Goal: Information Seeking & Learning: Learn about a topic

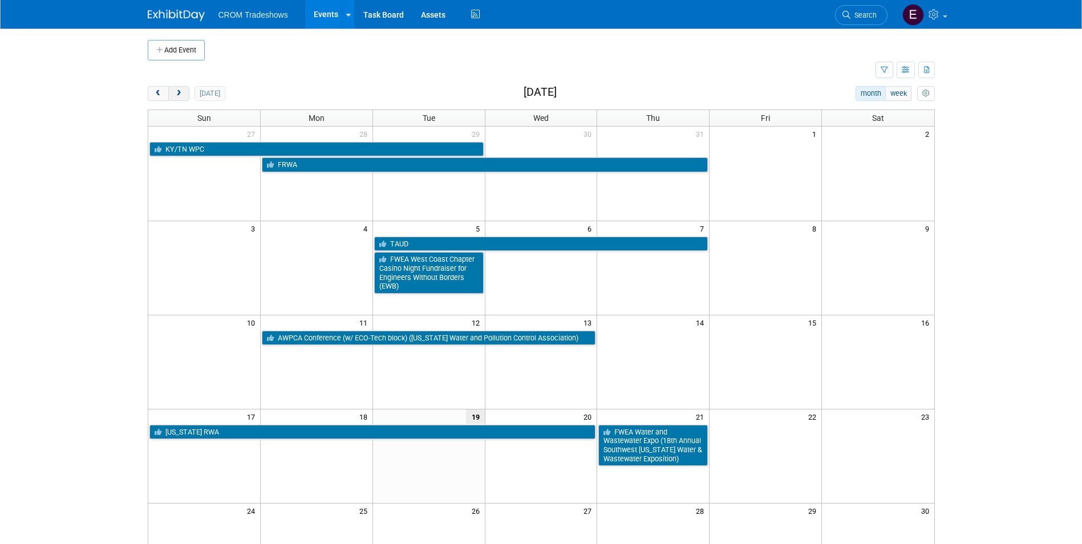
click at [186, 98] on button "next" at bounding box center [178, 93] width 21 height 15
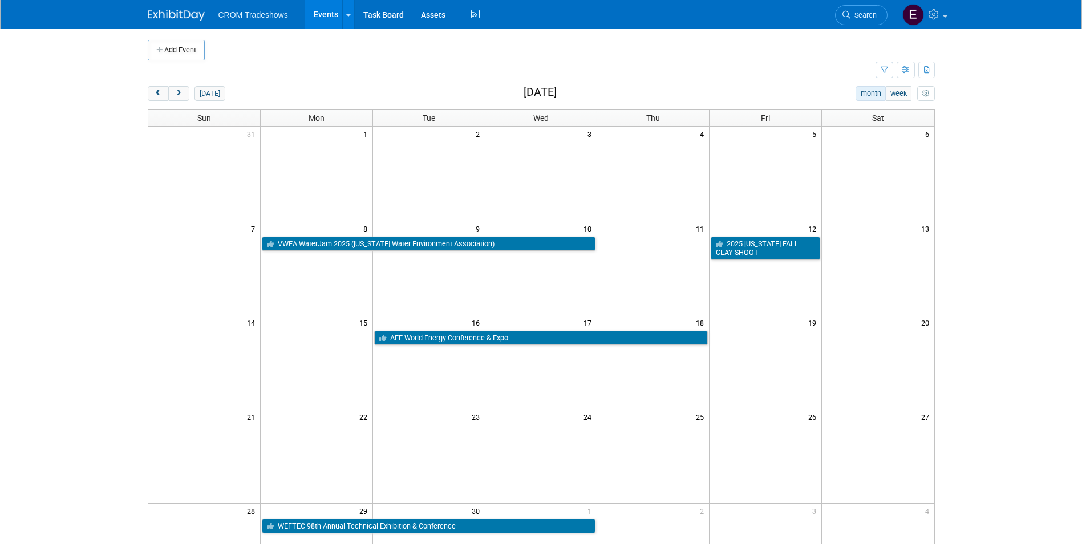
click at [412, 439] on td at bounding box center [428, 456] width 112 height 94
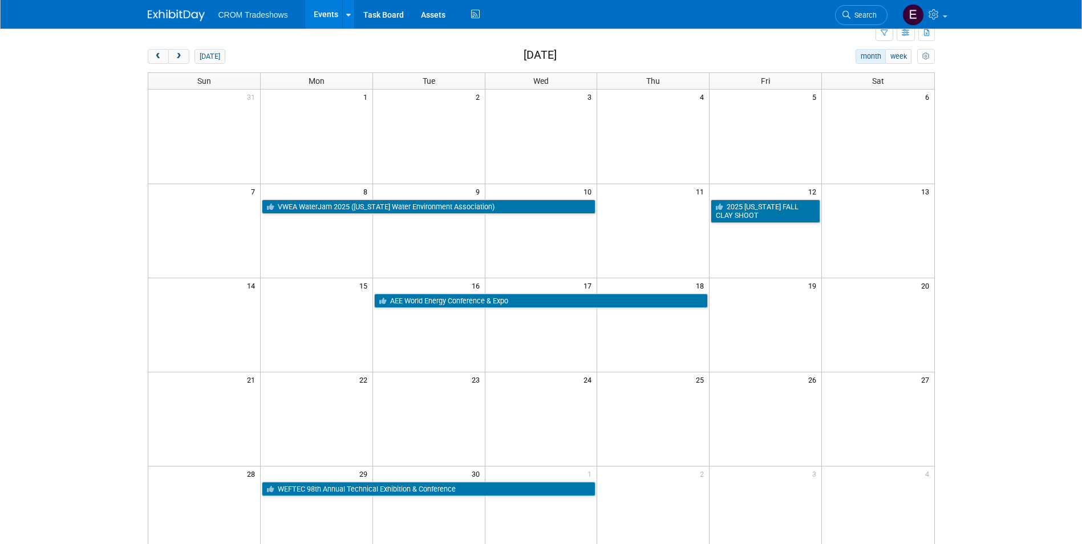
scroll to position [57, 0]
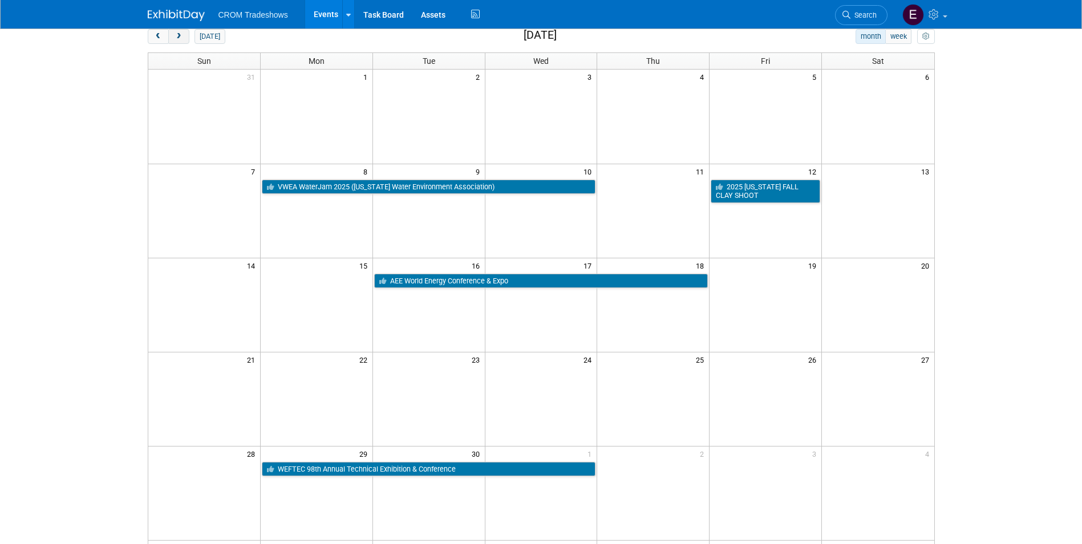
click at [183, 38] on button "next" at bounding box center [178, 36] width 21 height 15
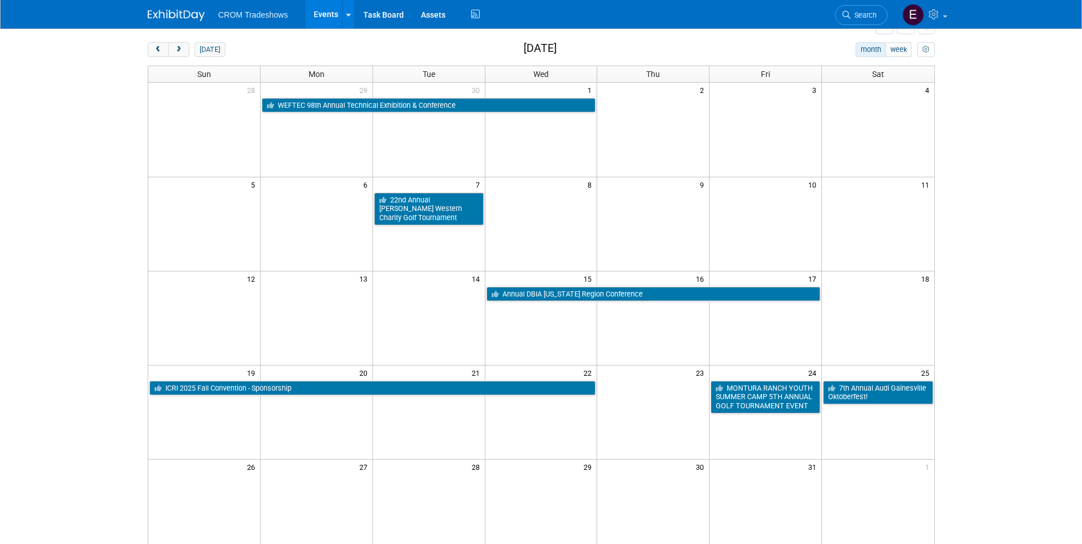
scroll to position [0, 0]
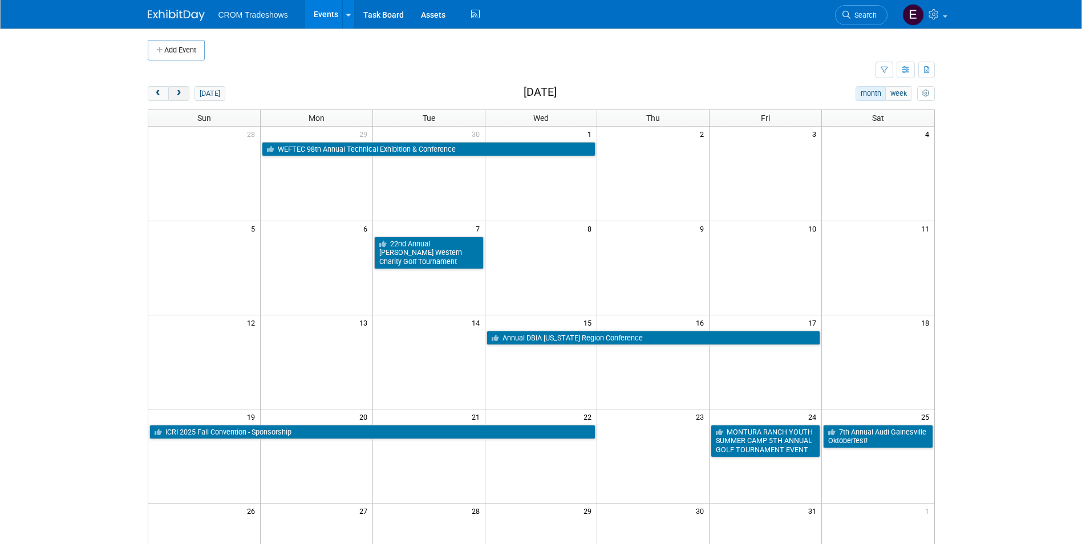
click at [188, 98] on button "next" at bounding box center [178, 93] width 21 height 15
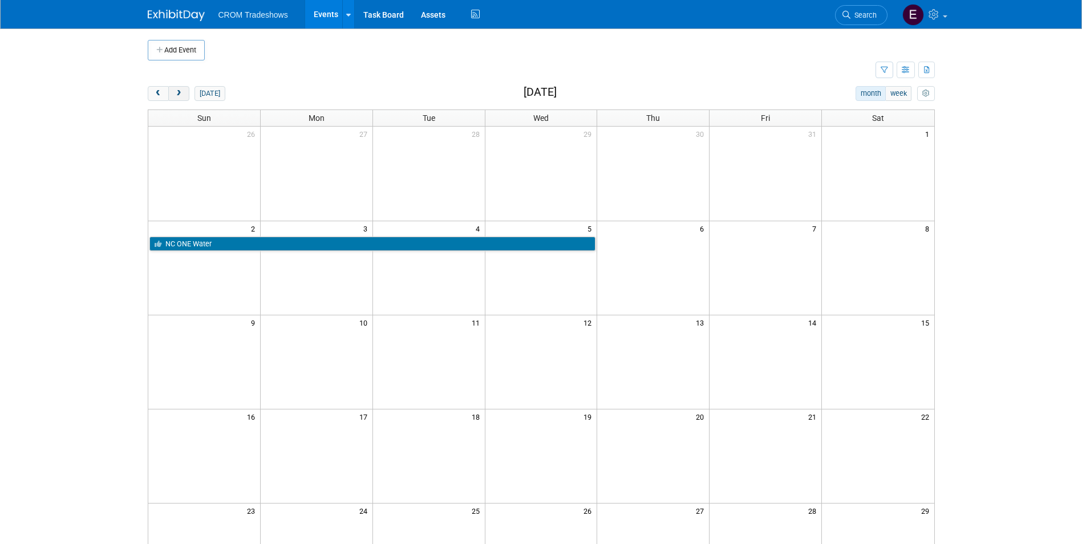
click at [173, 91] on button "next" at bounding box center [178, 93] width 21 height 15
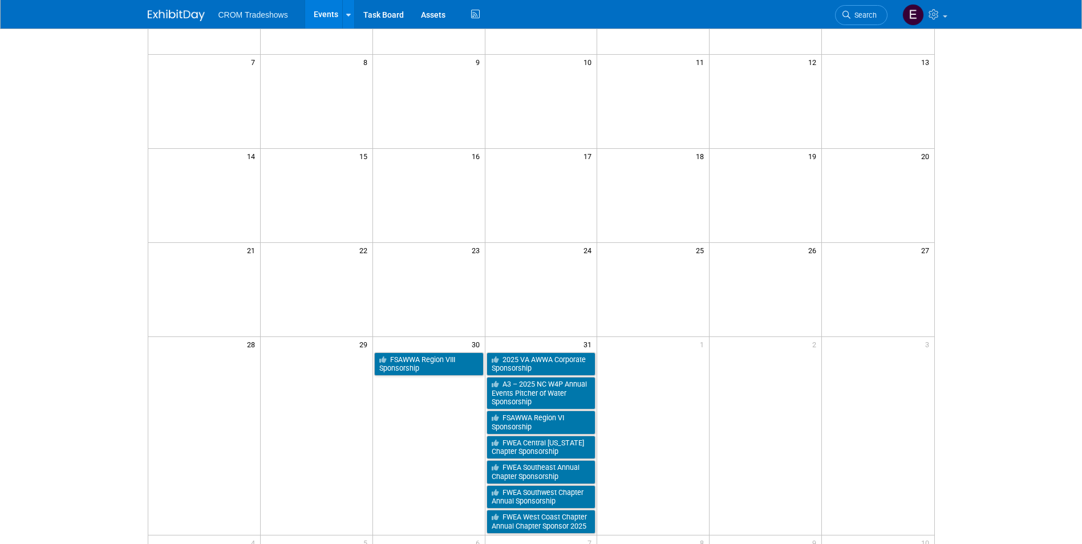
scroll to position [171, 0]
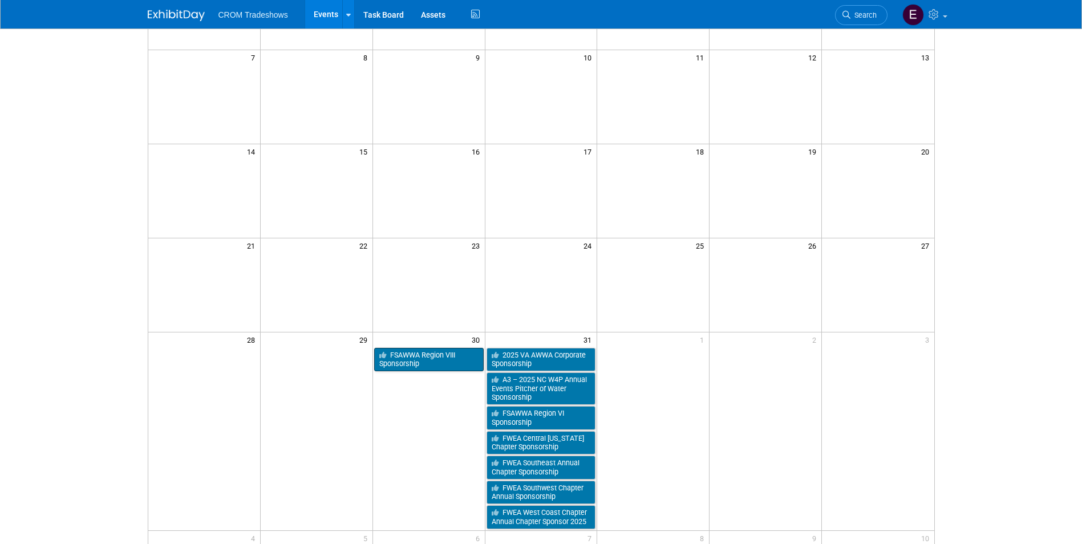
click at [430, 368] on link "FSAWWA Region VIII Sponsorship" at bounding box center [429, 359] width 110 height 23
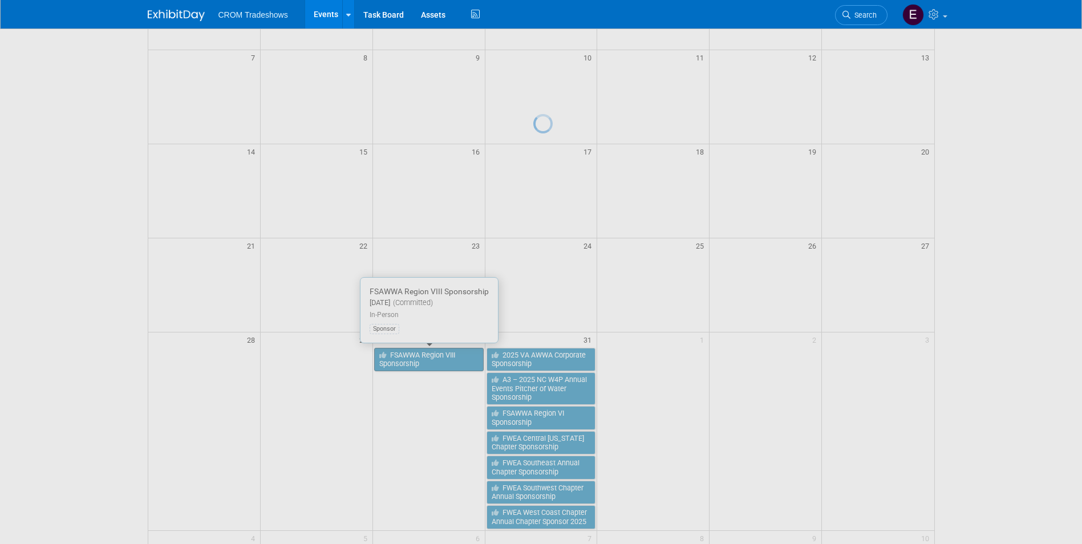
click at [533, 368] on div at bounding box center [541, 272] width 16 height 544
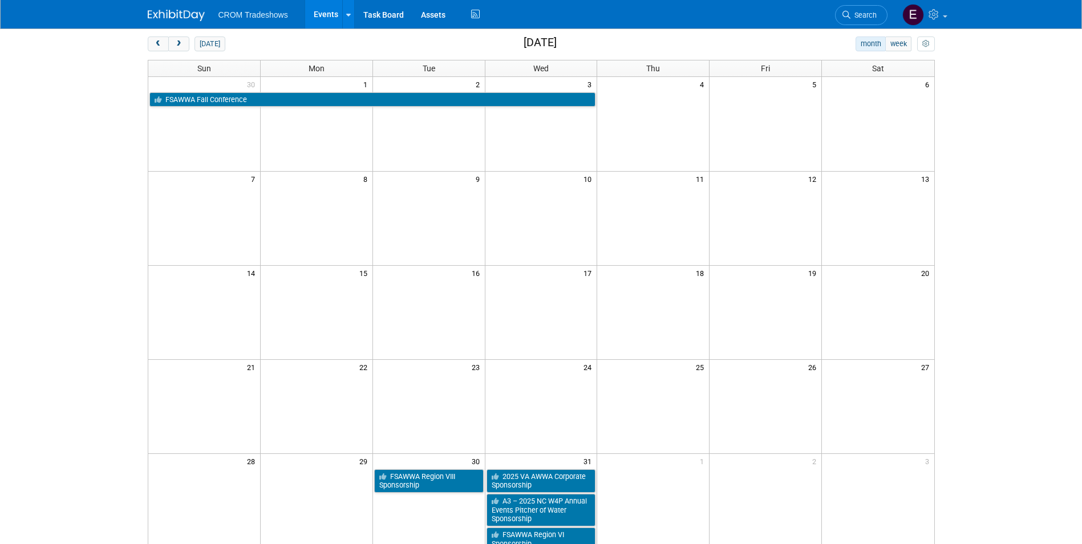
scroll to position [114, 0]
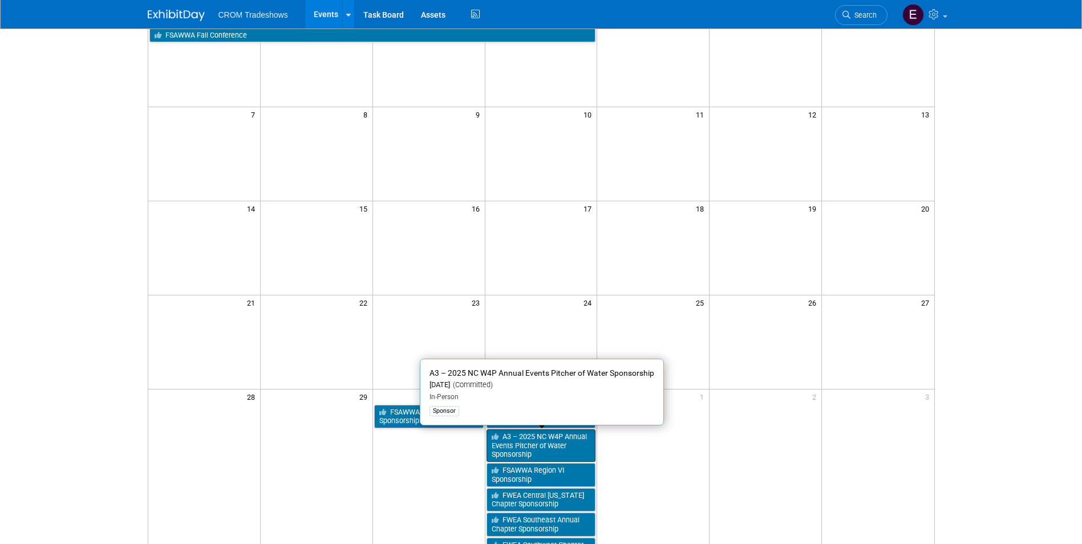
click at [540, 432] on link "A3 – 2025 NC W4P Annual Events Pitcher of Water Sponsorship" at bounding box center [542, 446] width 110 height 33
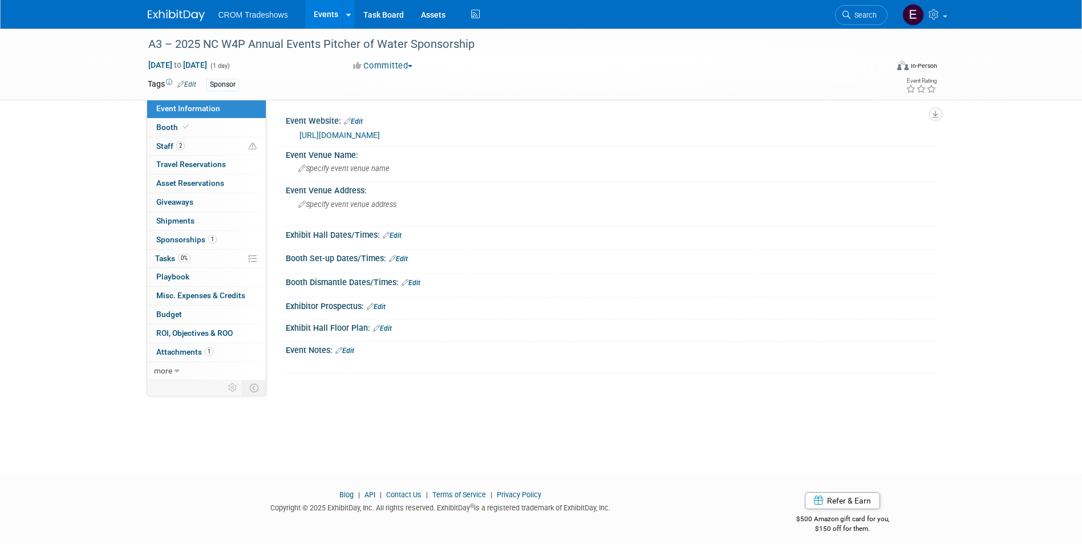
click at [380, 135] on link "https://nconewater.org/store/viewproduct.aspx?id=25035579" at bounding box center [339, 135] width 80 height 9
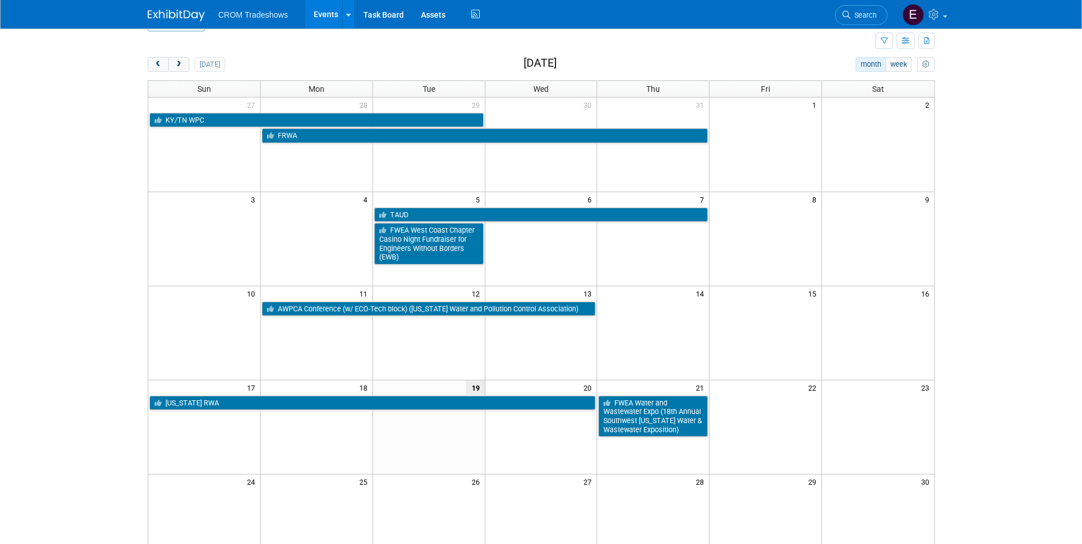
scroll to position [57, 0]
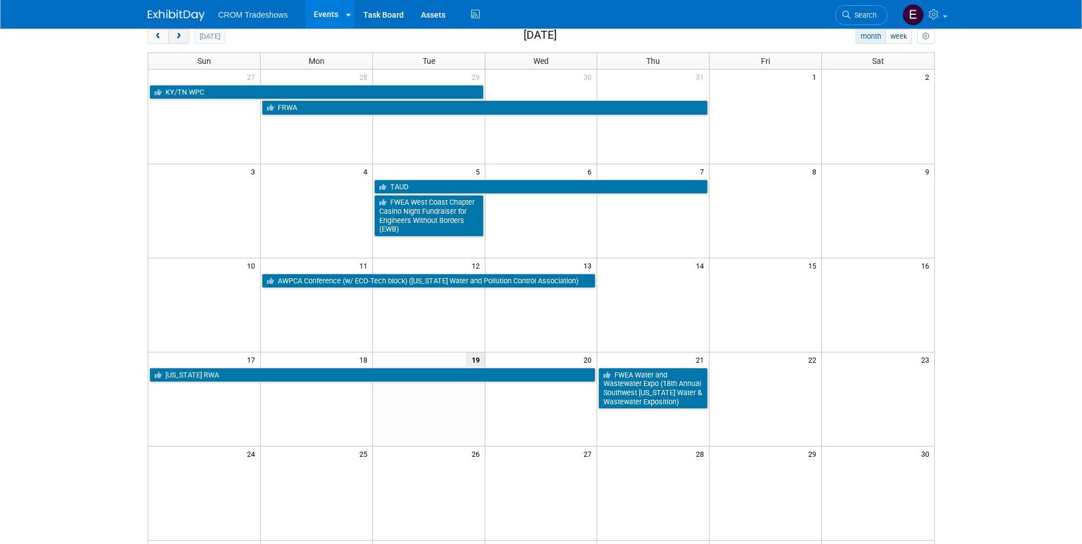
click at [184, 38] on button "next" at bounding box center [178, 36] width 21 height 15
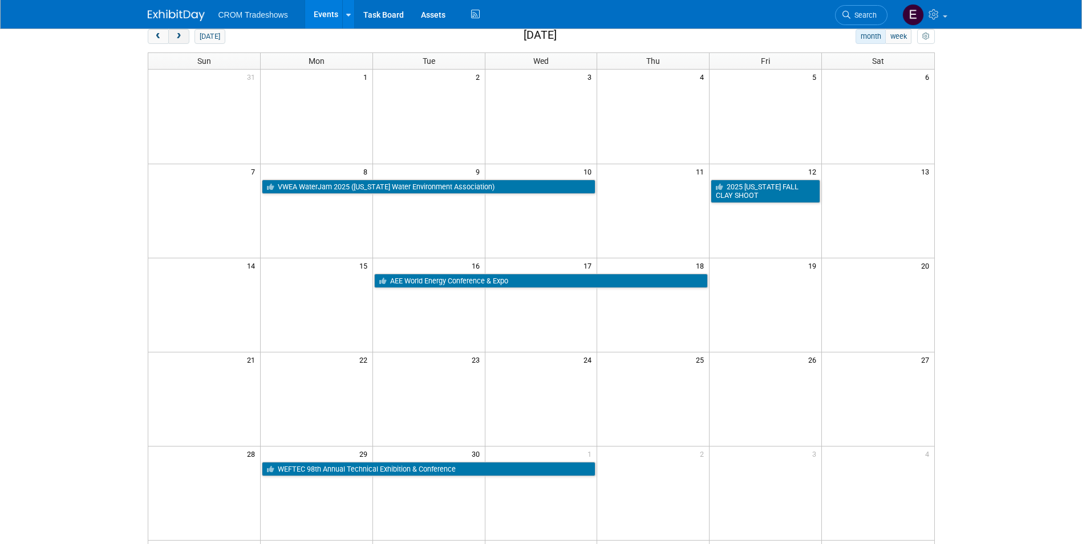
click at [184, 38] on button "next" at bounding box center [178, 36] width 21 height 15
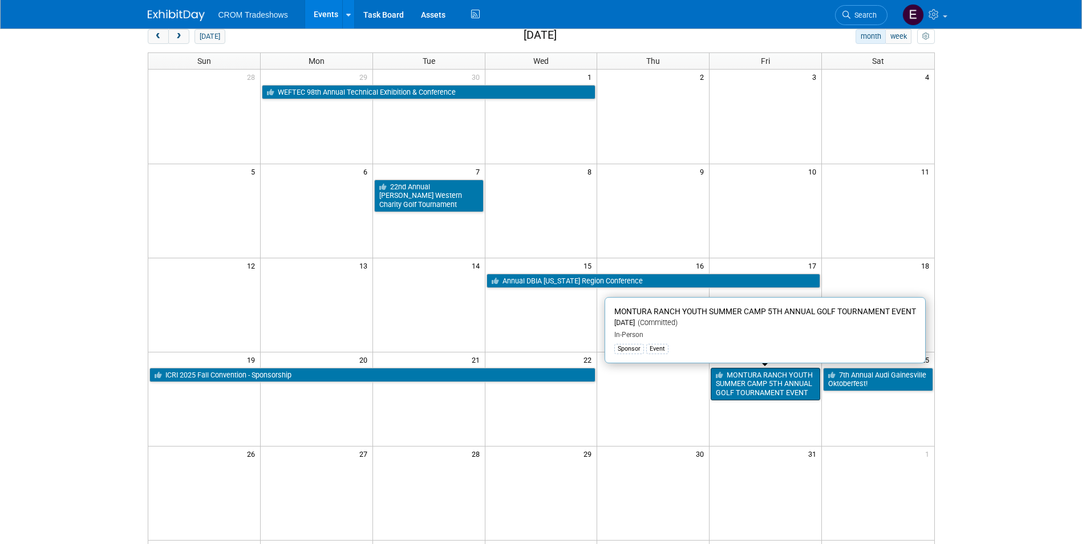
click at [763, 376] on link "MONTURA RANCH YOUTH SUMMER CAMP 5TH ANNUAL GOLF TOURNAMENT EVENT" at bounding box center [766, 384] width 110 height 33
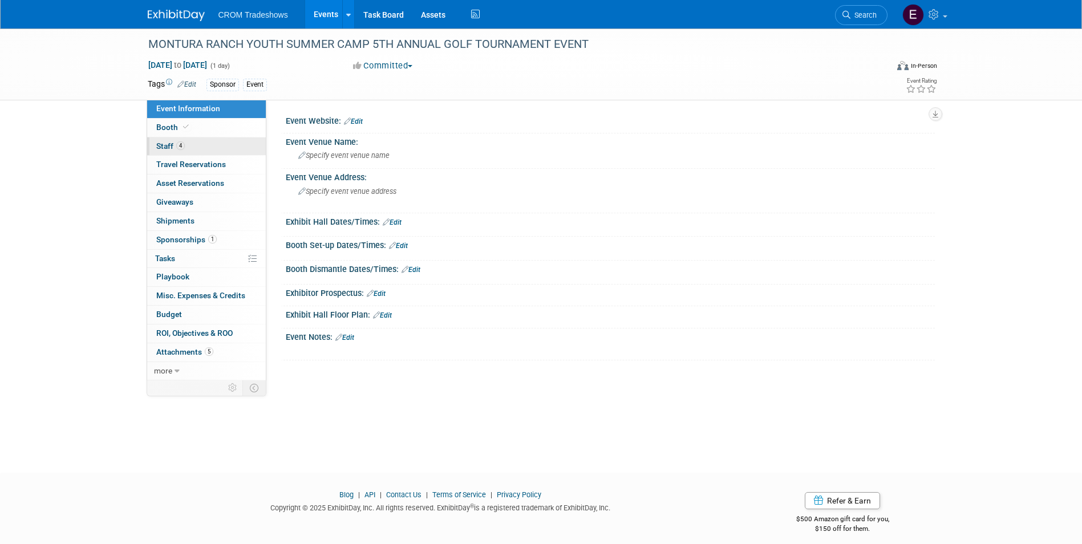
click at [201, 143] on link "4 Staff 4" at bounding box center [206, 146] width 119 height 18
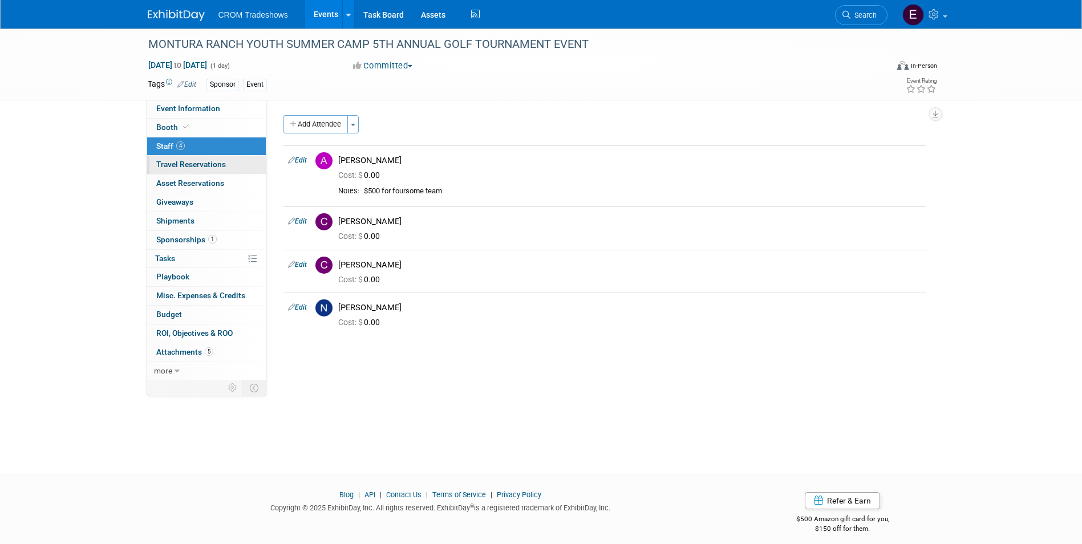
click at [210, 165] on span "Travel Reservations 0" at bounding box center [191, 164] width 70 height 9
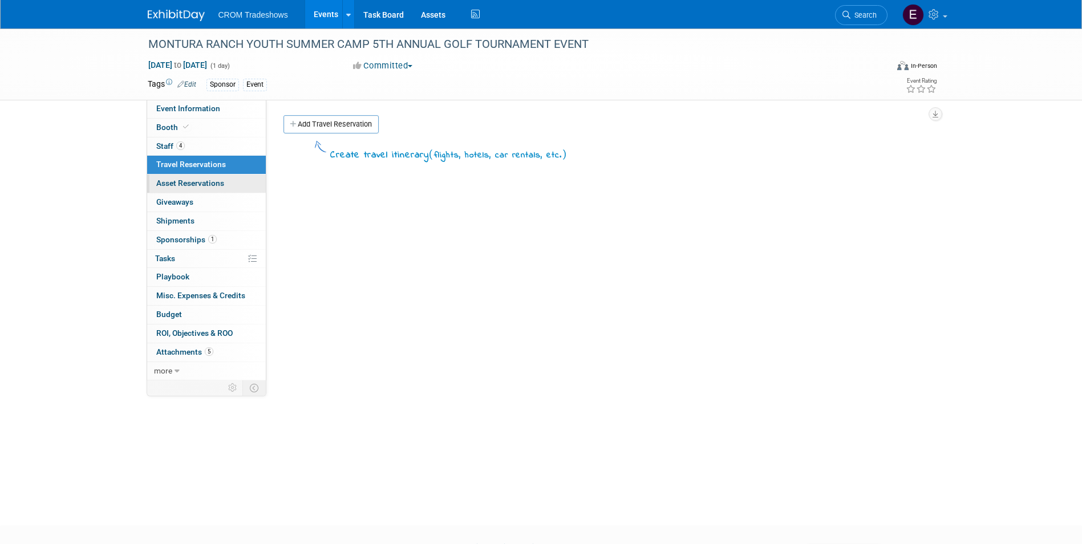
click at [213, 183] on span "Asset Reservations 0" at bounding box center [190, 183] width 68 height 9
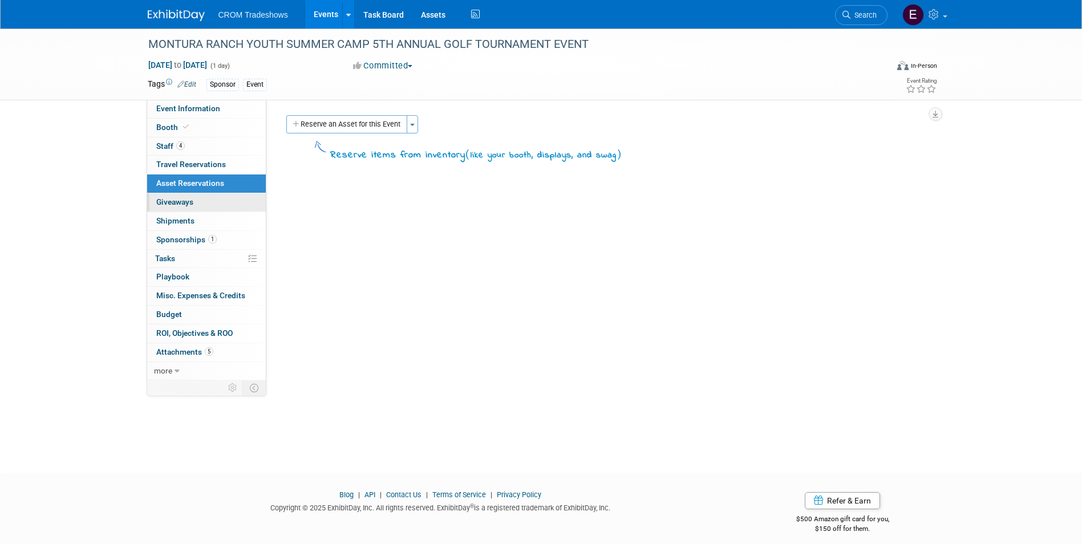
click at [216, 206] on link "0 Giveaways 0" at bounding box center [206, 202] width 119 height 18
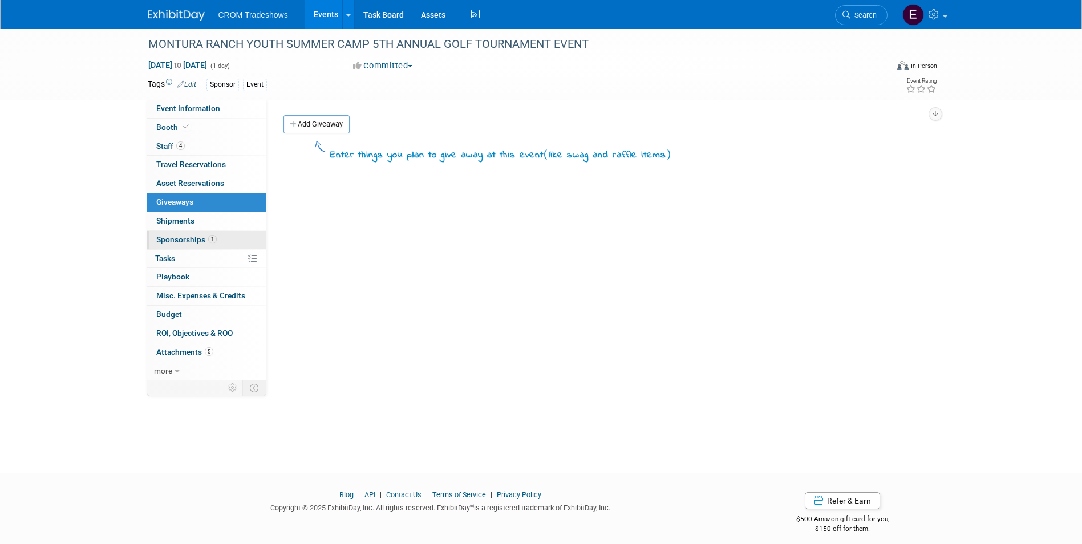
click at [220, 237] on link "1 Sponsorships 1" at bounding box center [206, 240] width 119 height 18
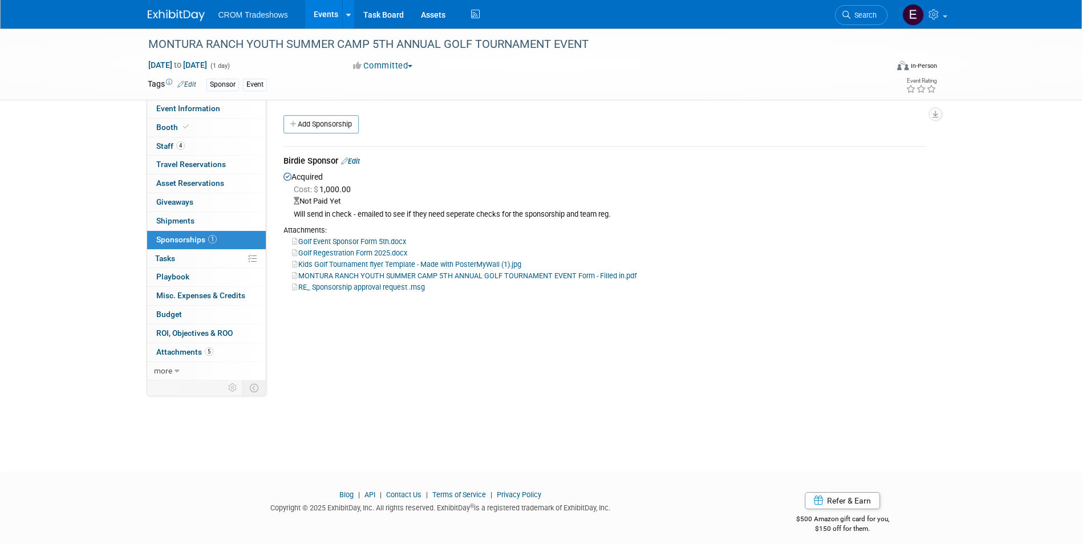
click at [422, 275] on link "MONTURA RANCH YOUTH SUMMER CAMP 5TH ANNUAL GOLF TOURNAMENT EVENT Form - Filled …" at bounding box center [464, 276] width 345 height 9
click at [321, 10] on link "Events" at bounding box center [326, 14] width 42 height 29
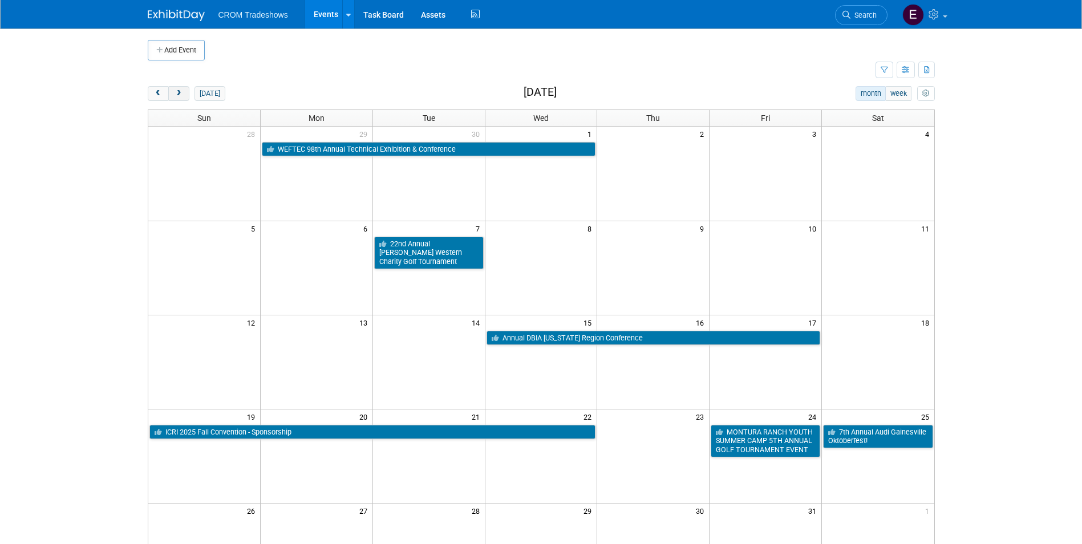
click at [188, 92] on button "next" at bounding box center [178, 93] width 21 height 15
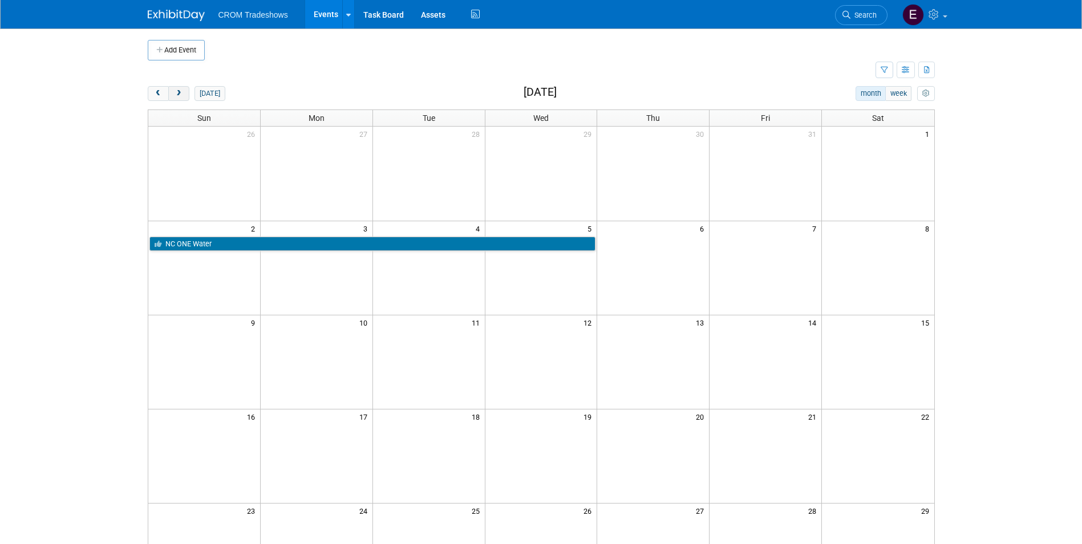
click at [188, 92] on button "next" at bounding box center [178, 93] width 21 height 15
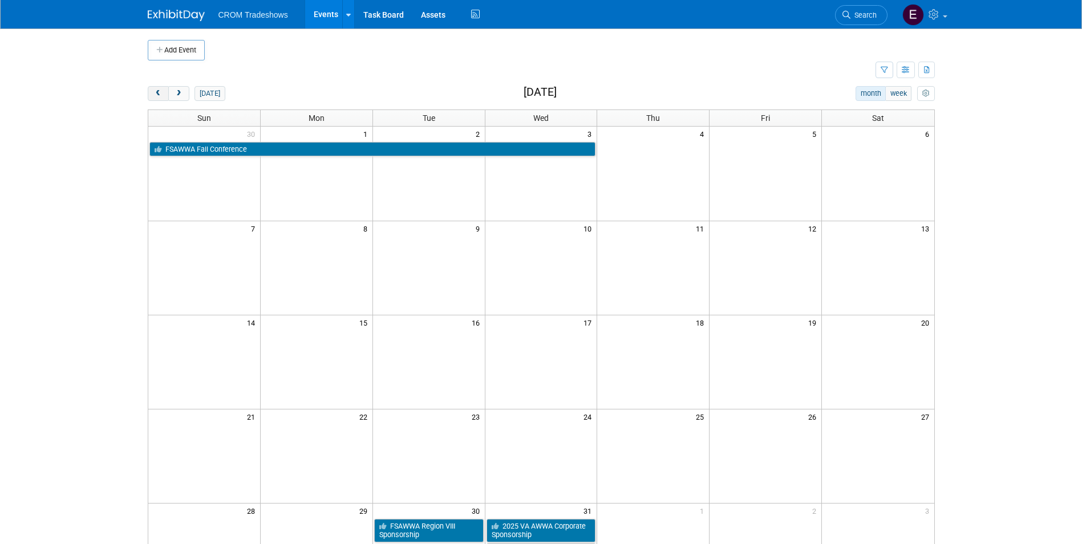
click at [152, 96] on button "prev" at bounding box center [158, 93] width 21 height 15
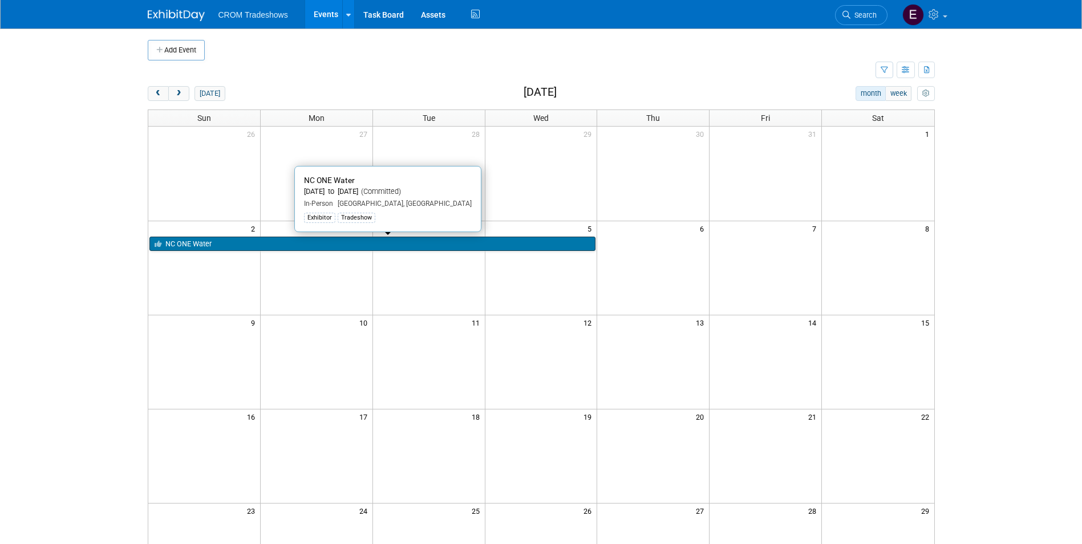
click at [179, 248] on link "NC ONE Water" at bounding box center [372, 244] width 447 height 15
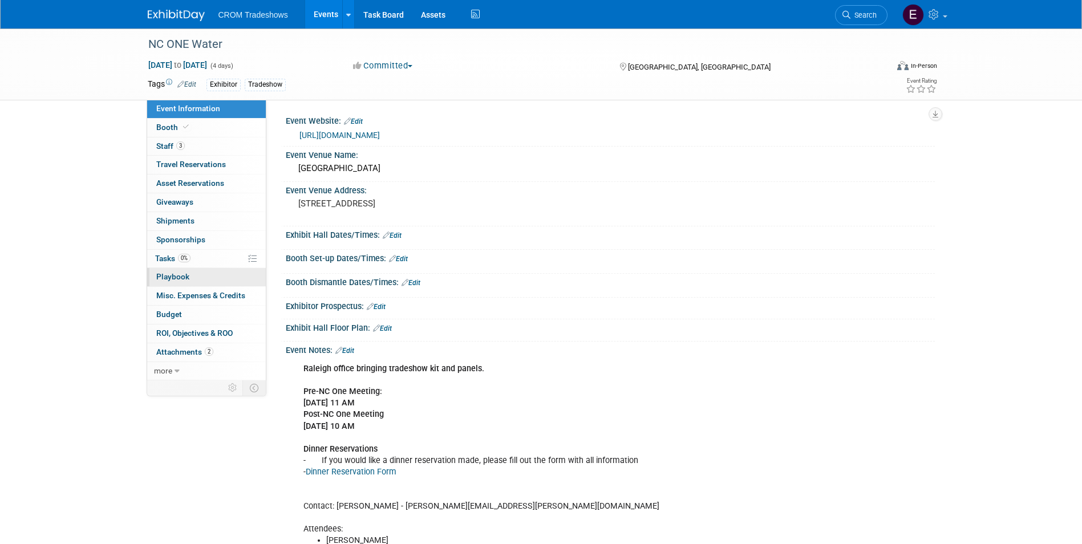
click at [212, 281] on link "0 Playbook 0" at bounding box center [206, 277] width 119 height 18
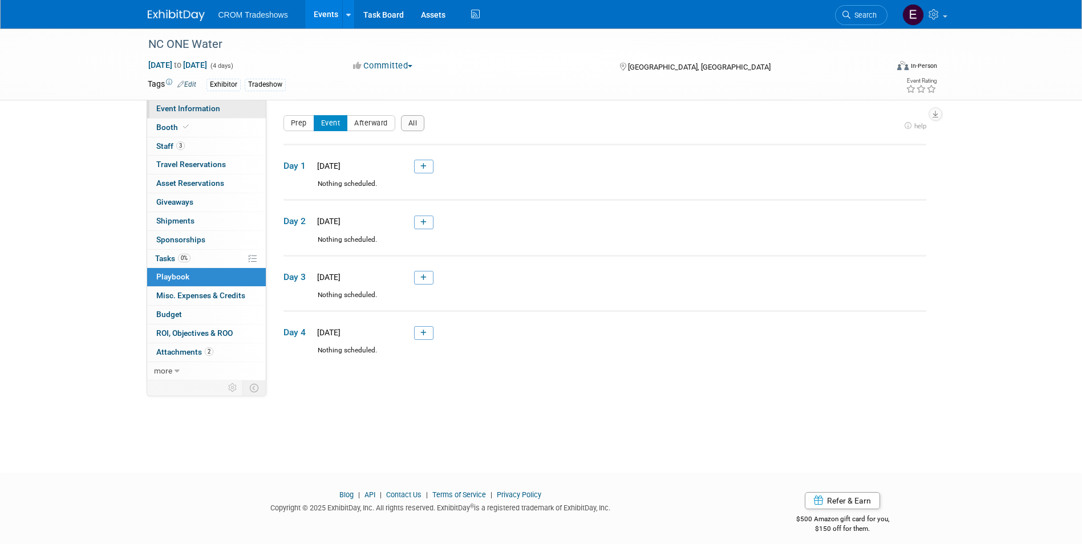
click at [200, 113] on link "Event Information" at bounding box center [206, 109] width 119 height 18
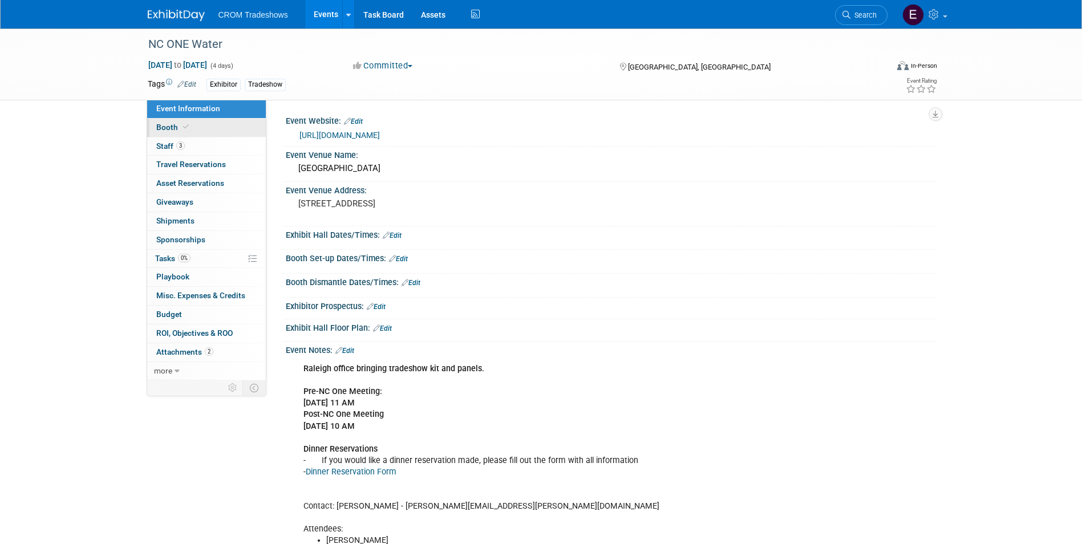
click at [201, 124] on link "Booth" at bounding box center [206, 128] width 119 height 18
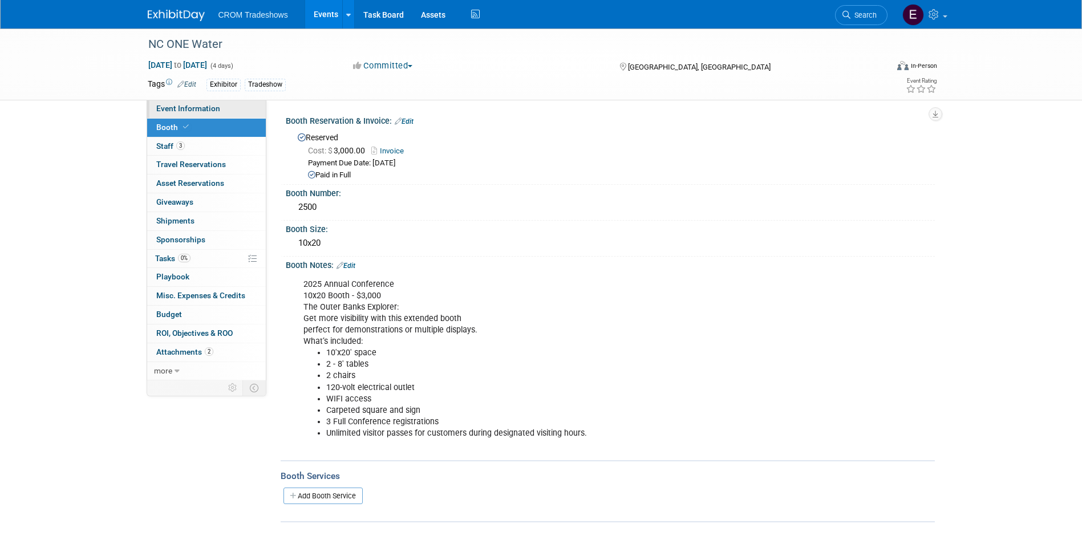
click at [217, 110] on span "Event Information" at bounding box center [188, 108] width 64 height 9
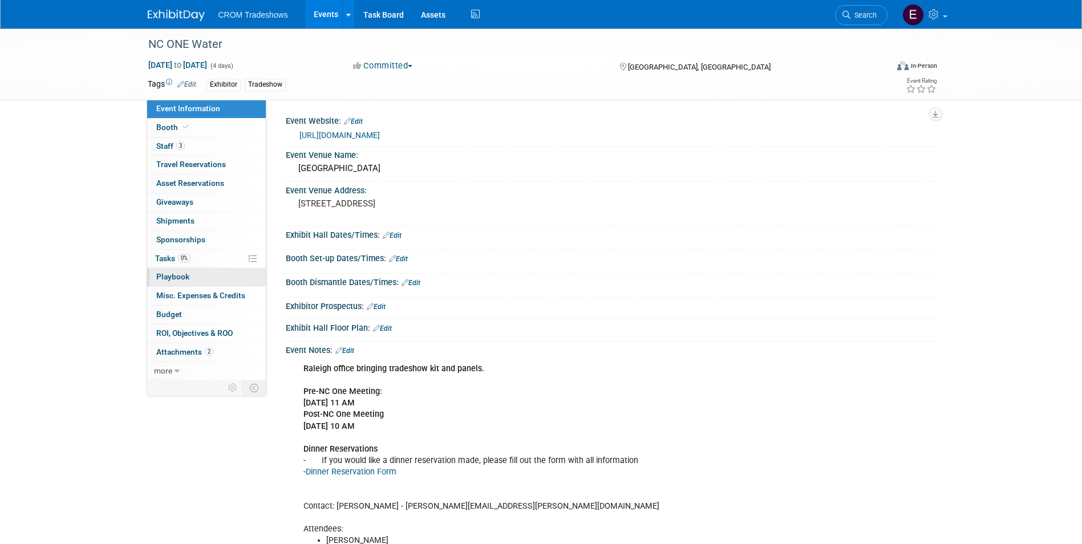
click at [188, 281] on span "Playbook 0" at bounding box center [172, 276] width 33 height 9
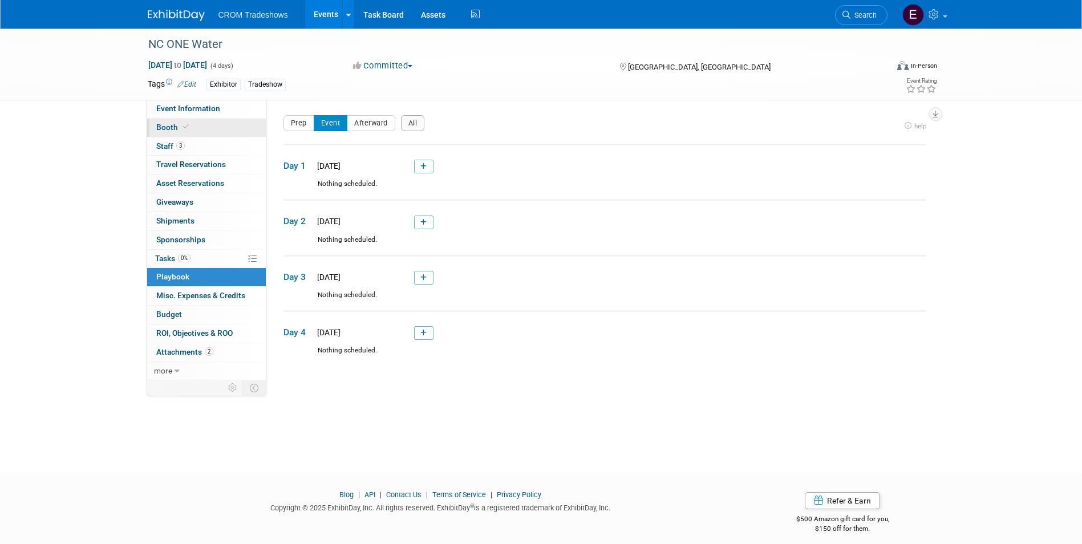
click at [199, 132] on link "Booth" at bounding box center [206, 128] width 119 height 18
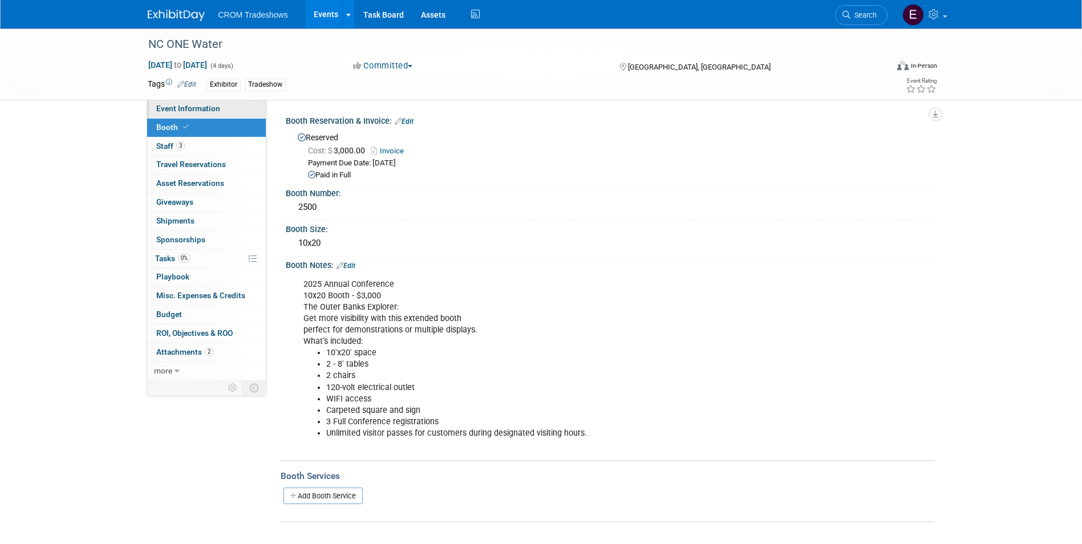
click at [199, 110] on span "Event Information" at bounding box center [188, 108] width 64 height 9
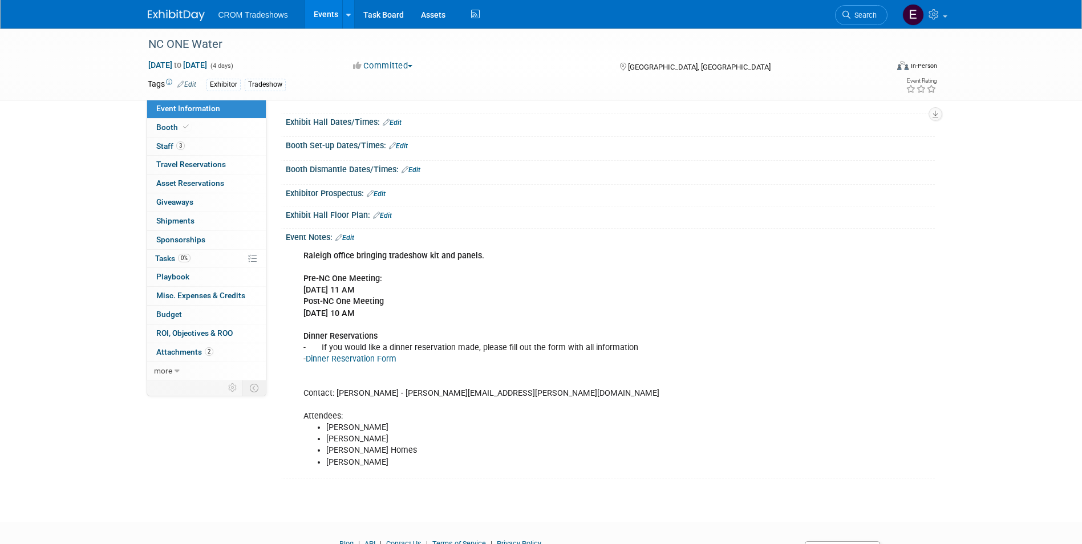
scroll to position [114, 0]
click at [217, 141] on link "3 Staff 3" at bounding box center [206, 146] width 119 height 18
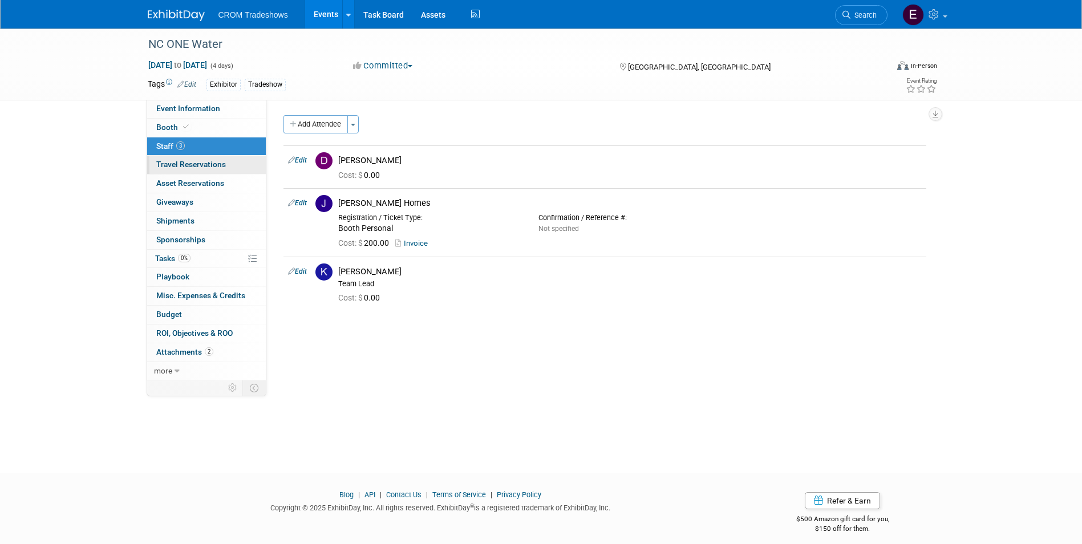
click at [217, 158] on link "0 Travel Reservations 0" at bounding box center [206, 165] width 119 height 18
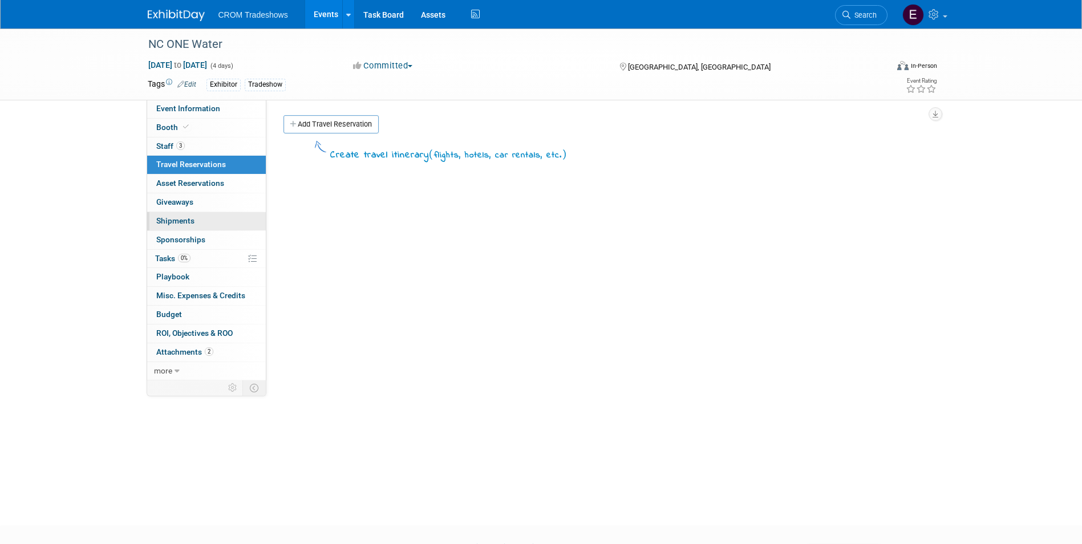
click at [220, 220] on link "0 Shipments 0" at bounding box center [206, 221] width 119 height 18
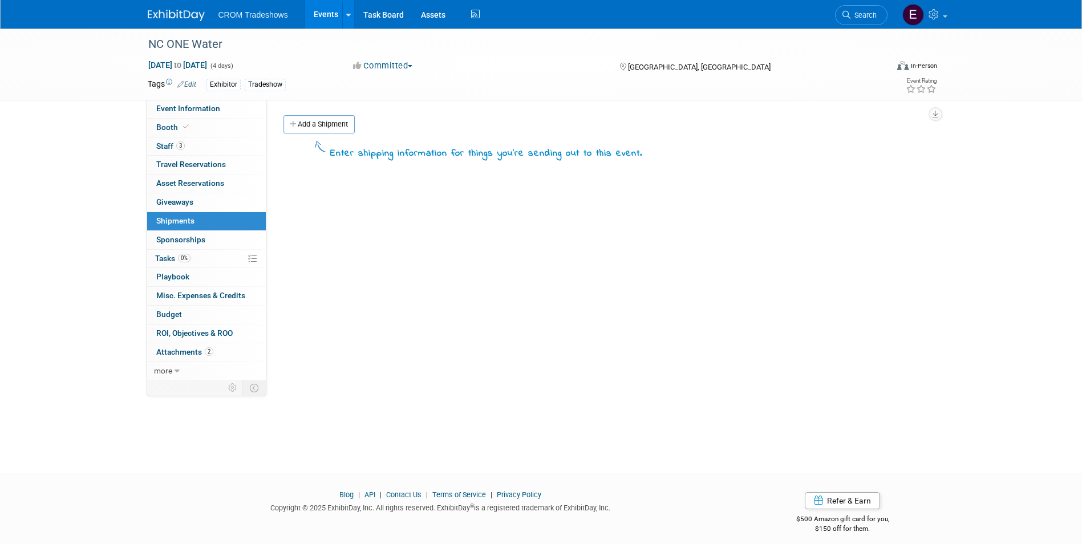
click at [224, 238] on link "0 Sponsorships 0" at bounding box center [206, 240] width 119 height 18
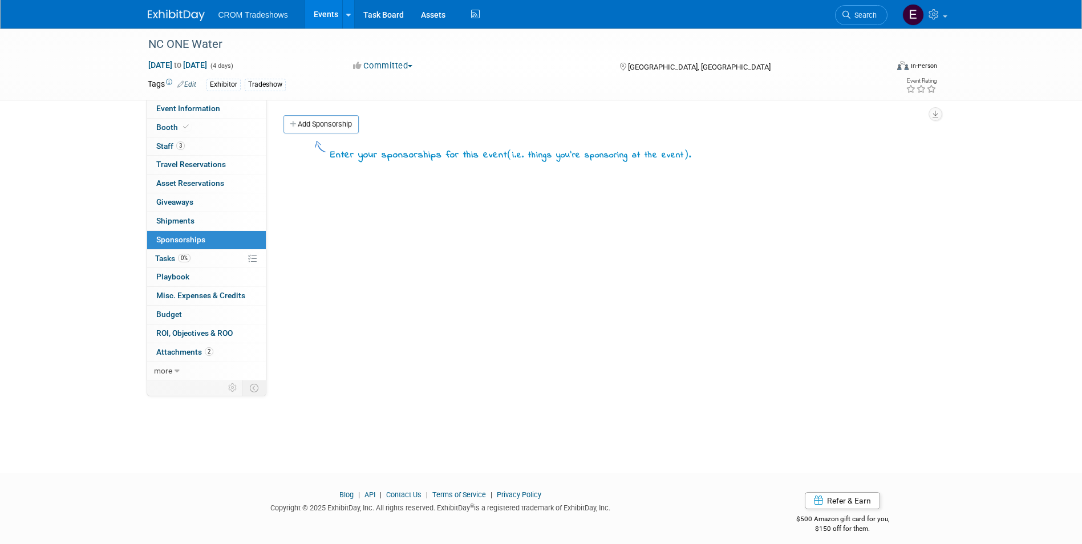
click at [225, 272] on link "0 Playbook 0" at bounding box center [206, 277] width 119 height 18
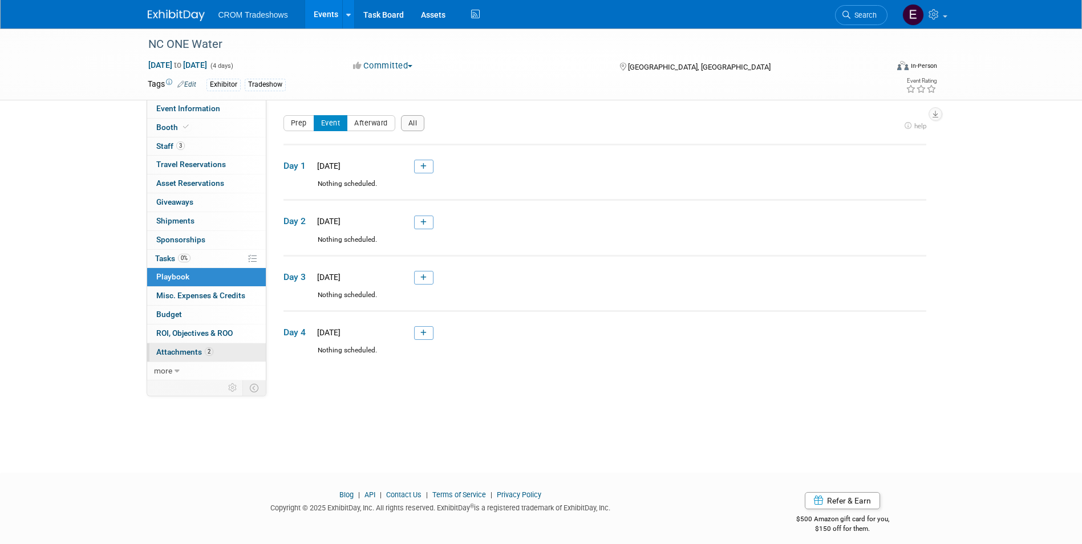
click at [215, 350] on link "2 Attachments 2" at bounding box center [206, 352] width 119 height 18
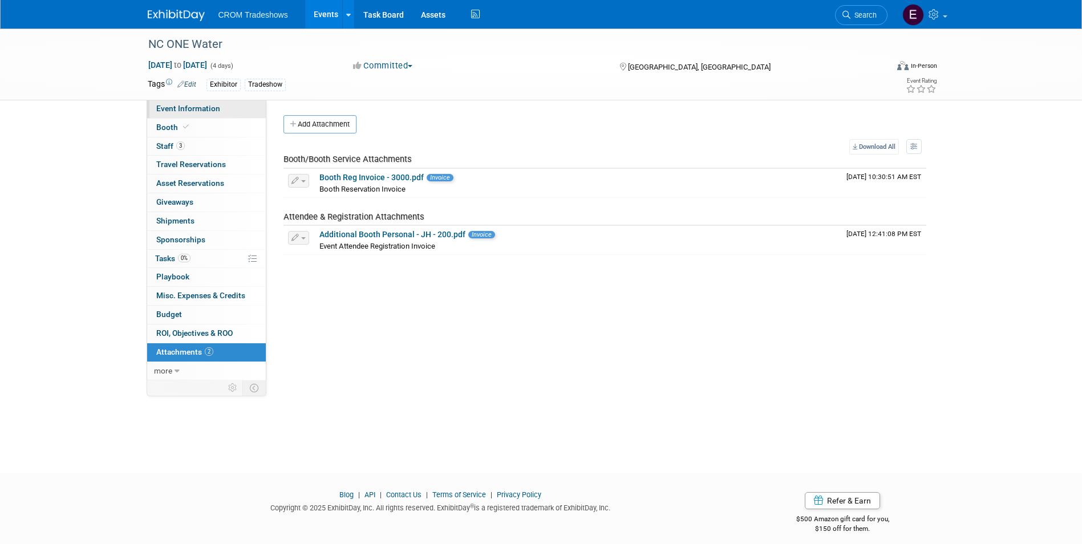
click at [185, 112] on span "Event Information" at bounding box center [188, 108] width 64 height 9
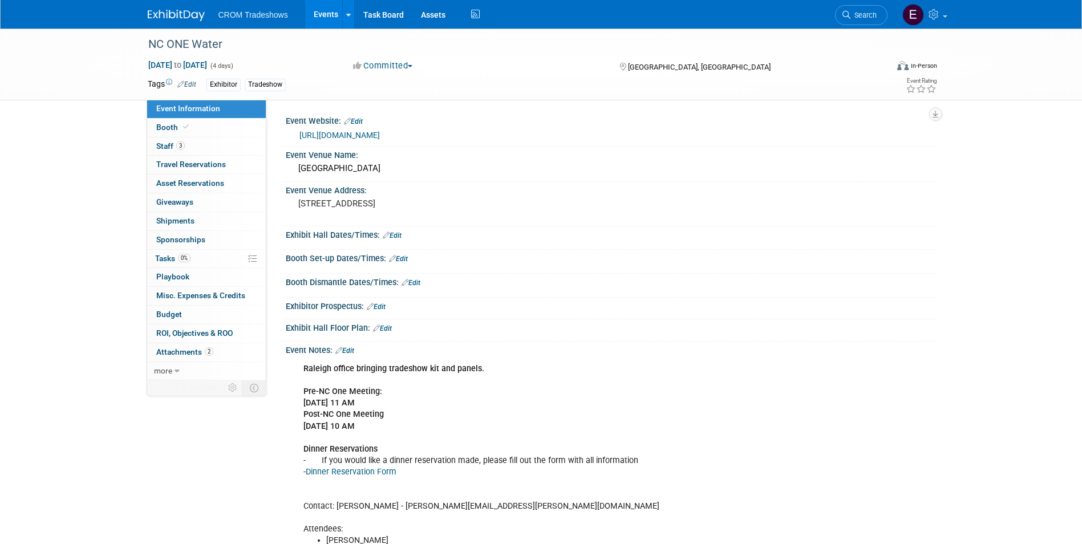
click at [363, 134] on link "https://nconewater.org/" at bounding box center [339, 135] width 80 height 9
click at [323, 21] on link "Events" at bounding box center [326, 14] width 42 height 29
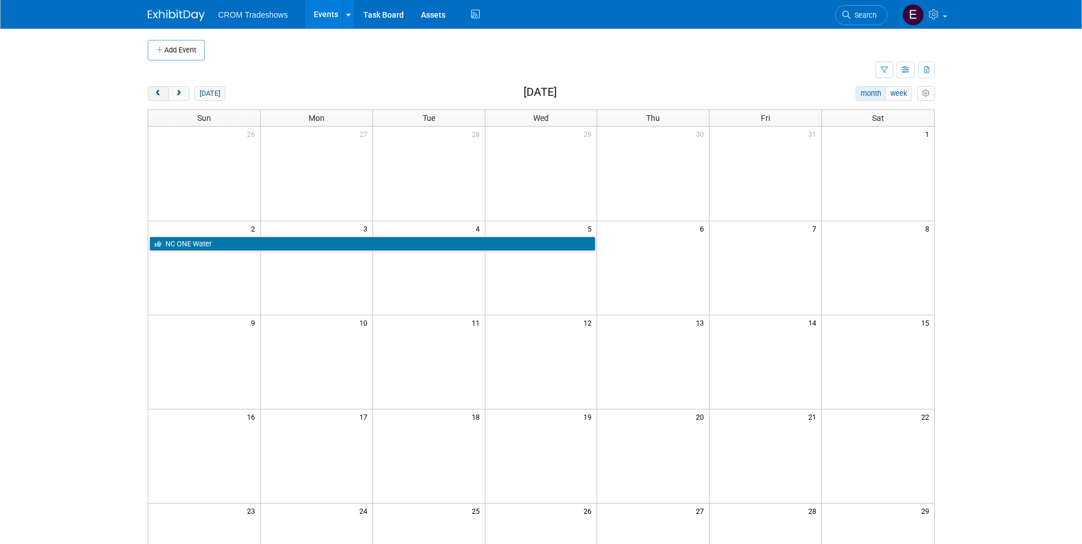
click at [161, 94] on span "prev" at bounding box center [158, 93] width 9 height 7
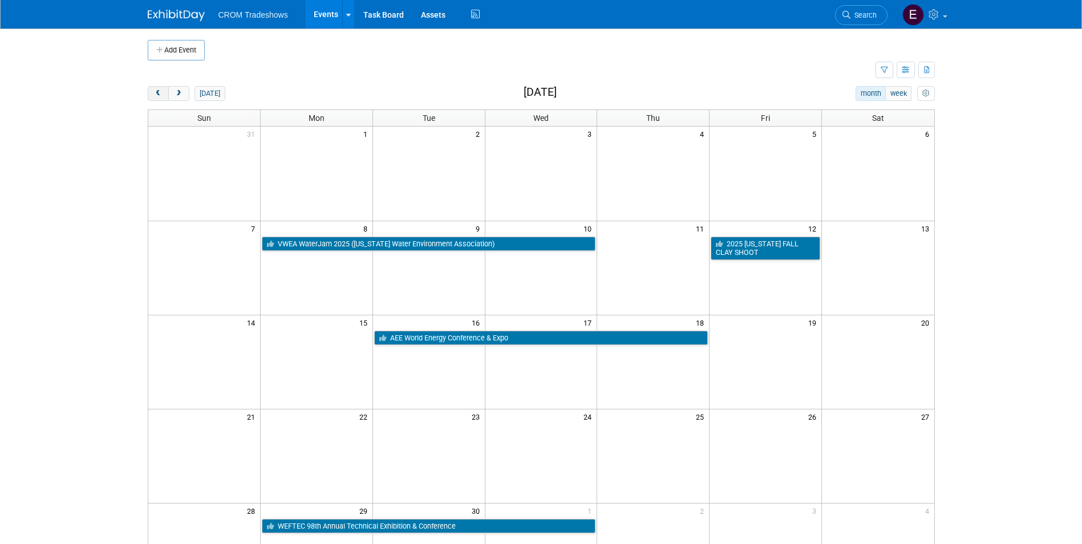
click at [161, 94] on span "prev" at bounding box center [158, 93] width 9 height 7
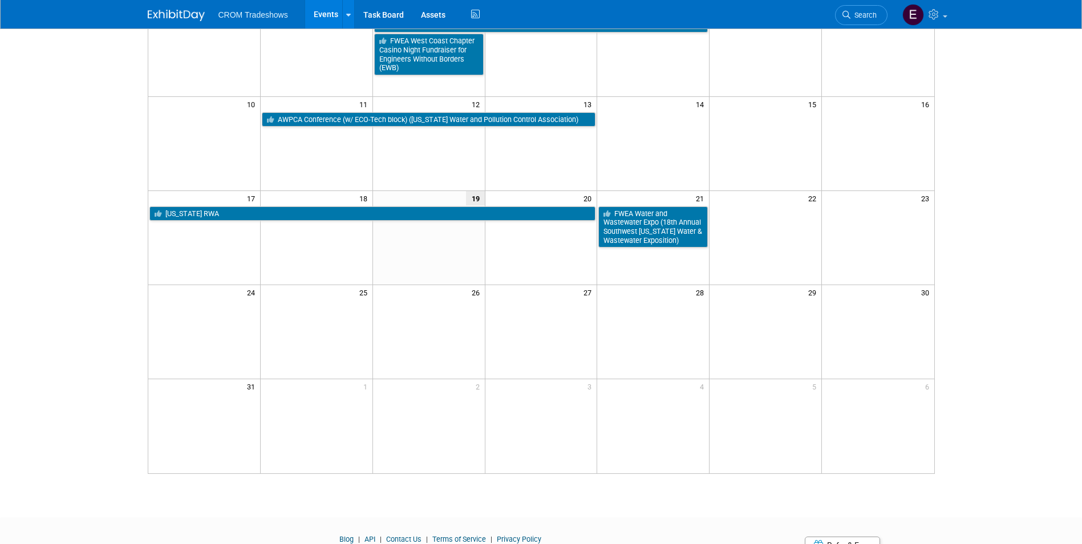
scroll to position [228, 0]
